Goal: Obtain resource: Download file/media

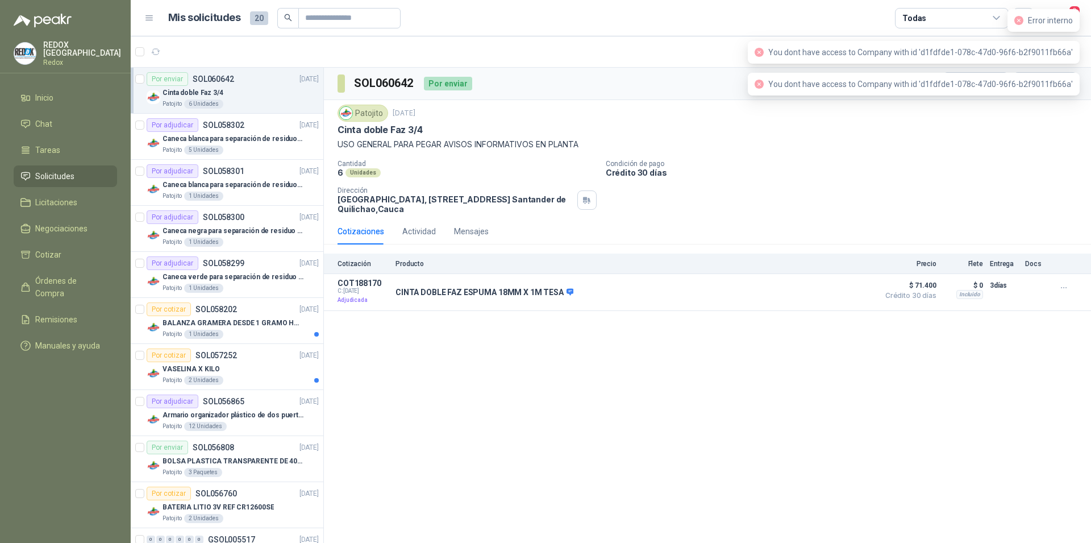
click at [1019, 23] on icon "close-circle" at bounding box center [1018, 20] width 9 height 9
click at [64, 282] on span "Órdenes de Compra" at bounding box center [70, 286] width 71 height 25
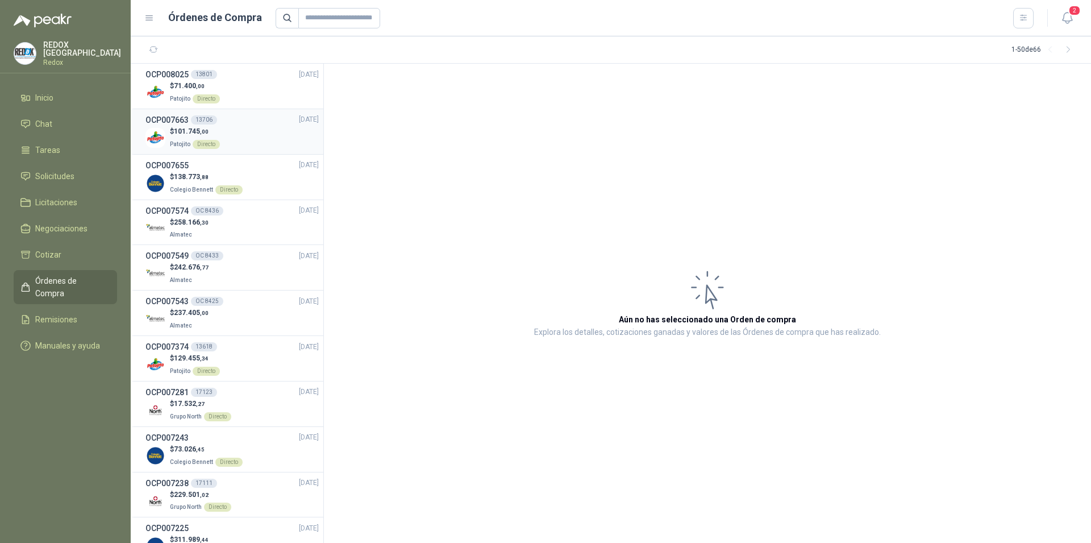
click at [257, 141] on div "$ 101.745 ,00 Patojito Directo" at bounding box center [231, 137] width 173 height 23
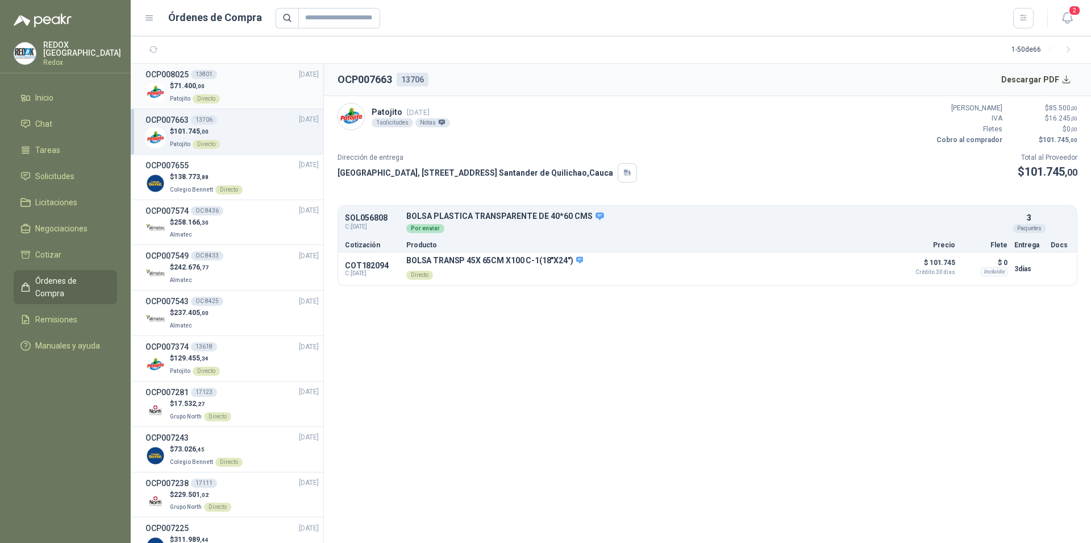
click at [236, 89] on div "$ 71.400 ,00 Patojito Directo" at bounding box center [231, 92] width 173 height 23
click at [253, 136] on div "$ 101.745 ,00 Patojito Directo" at bounding box center [231, 137] width 173 height 23
click at [251, 366] on div "$ 129.455 ,34 Patojito Directo" at bounding box center [231, 364] width 173 height 23
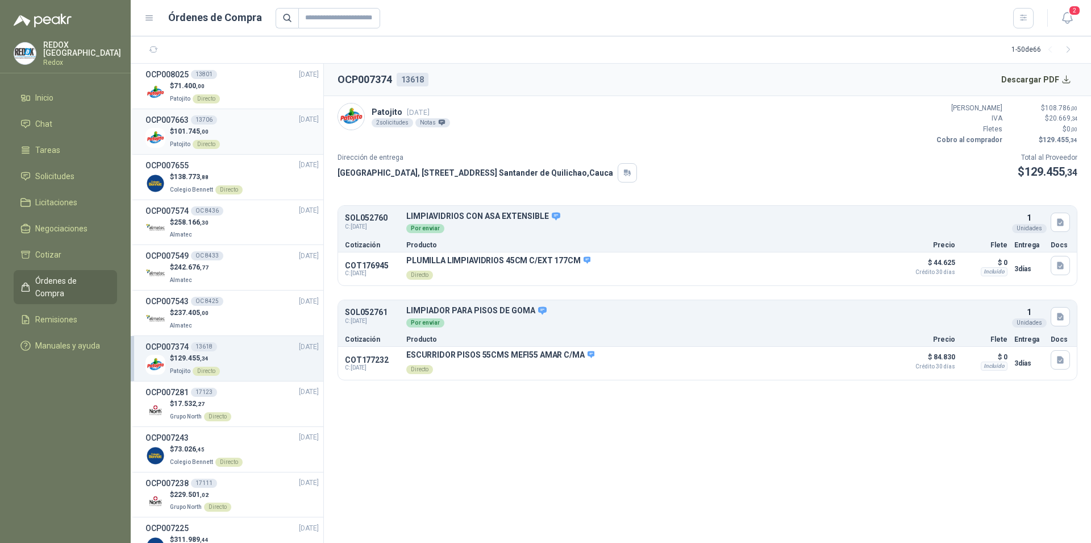
click at [262, 145] on div "$ 101.745 ,00 Patojito Directo" at bounding box center [231, 137] width 173 height 23
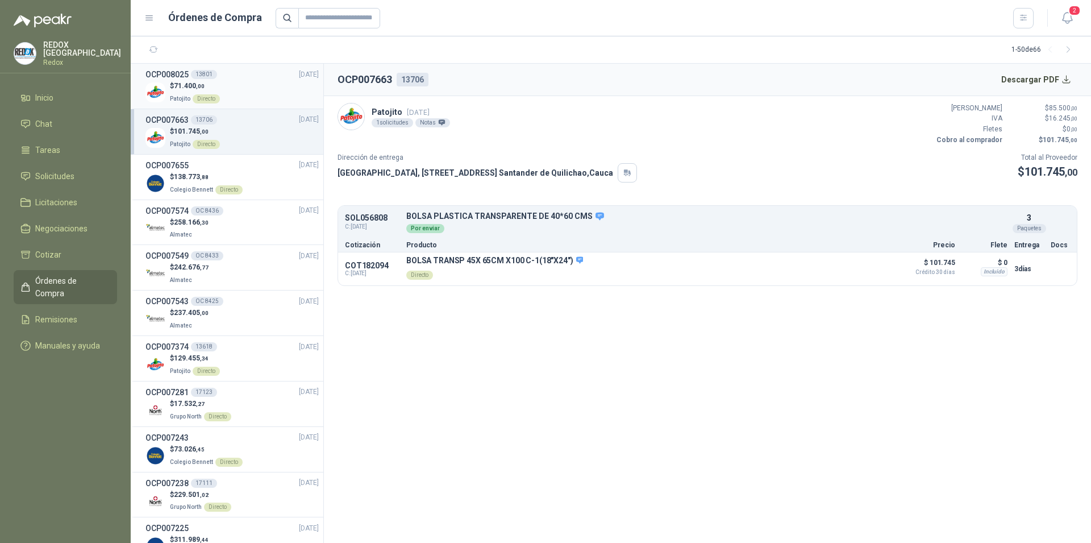
click at [234, 95] on div "$ 71.400 ,00 Patojito Directo" at bounding box center [231, 92] width 173 height 23
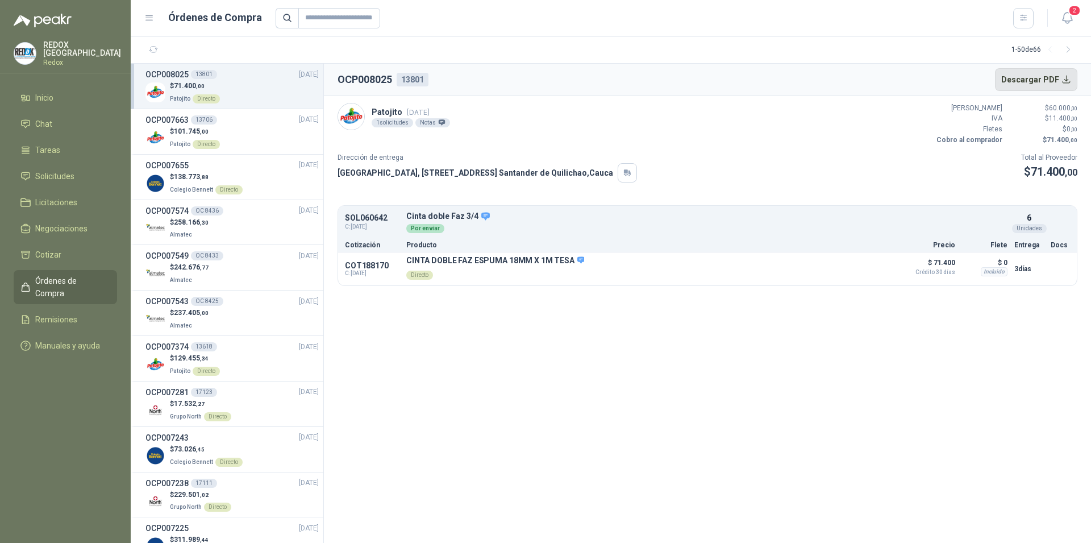
click at [1054, 79] on button "Descargar PDF" at bounding box center [1036, 79] width 83 height 23
click at [239, 128] on div "$ 101.745 ,00 Patojito Directo" at bounding box center [231, 137] width 173 height 23
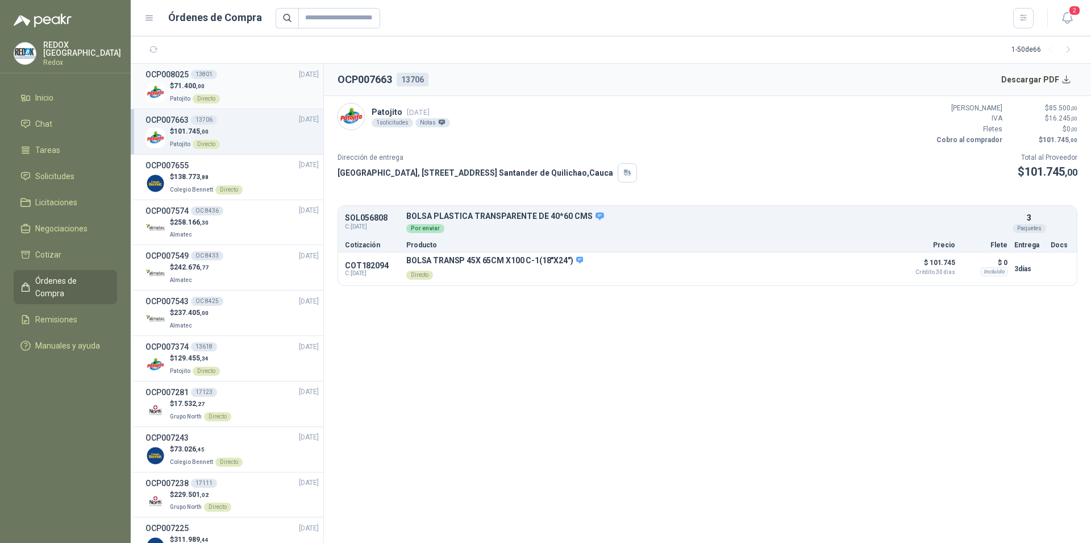
click at [251, 93] on div "$ 71.400 ,00 Patojito Directo" at bounding box center [231, 92] width 173 height 23
click at [237, 126] on div "$ 101.745 ,00 Patojito Directo" at bounding box center [231, 137] width 173 height 23
click at [235, 82] on div "$ 71.400 ,00 Patojito Directo" at bounding box center [231, 92] width 173 height 23
